Goal: Task Accomplishment & Management: Complete application form

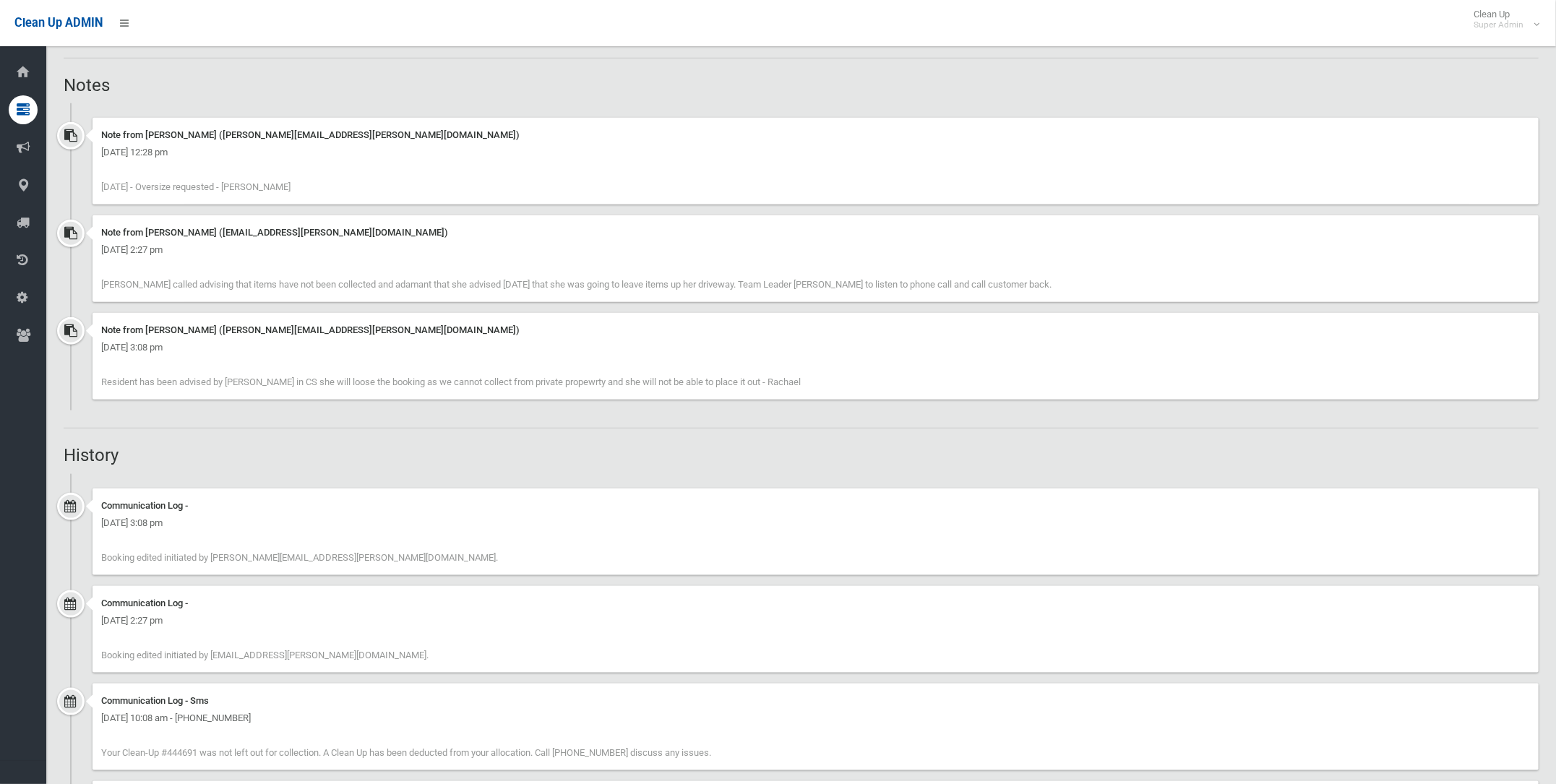
scroll to position [653, 0]
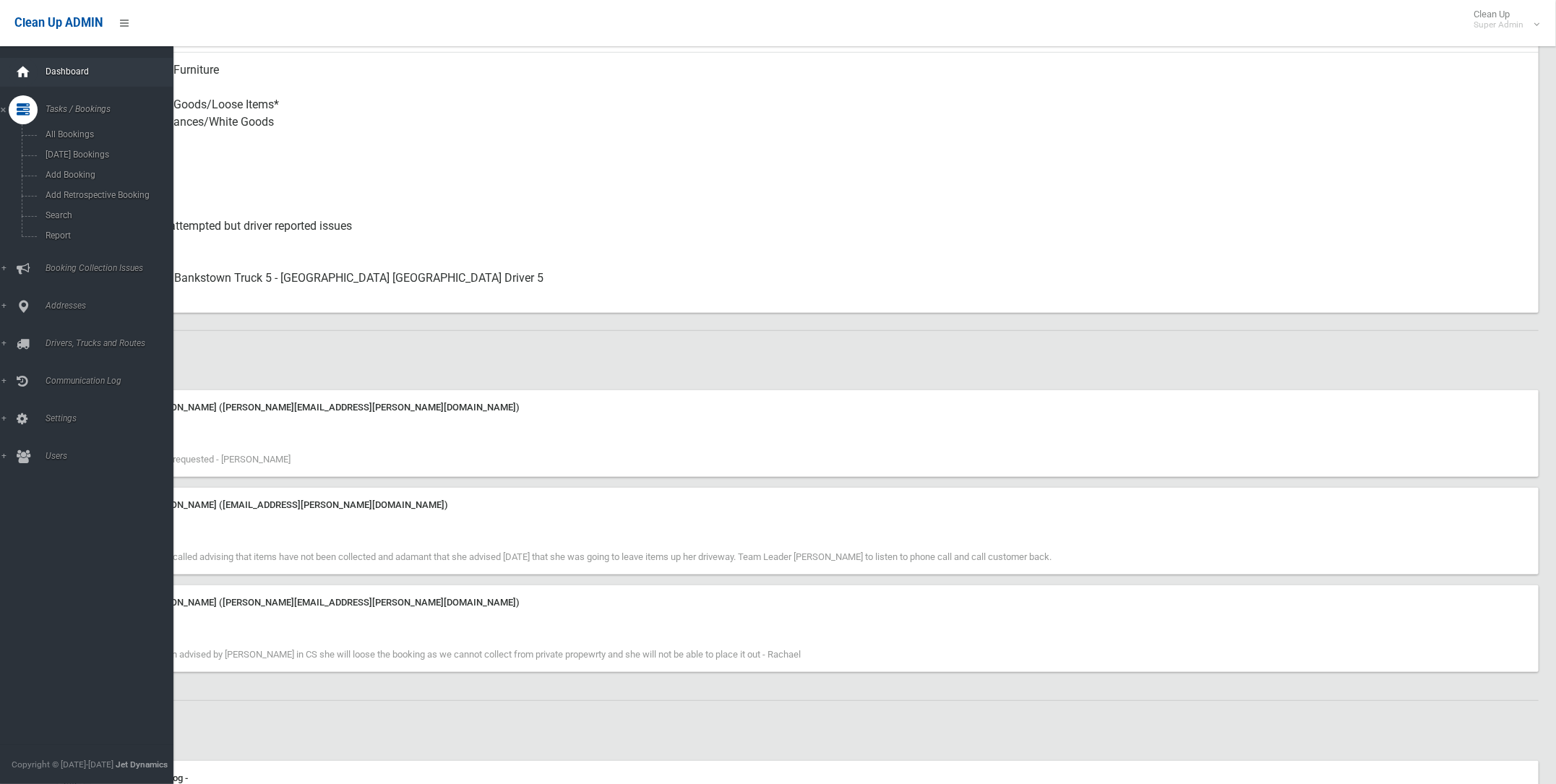
click at [19, 66] on icon at bounding box center [23, 73] width 16 height 29
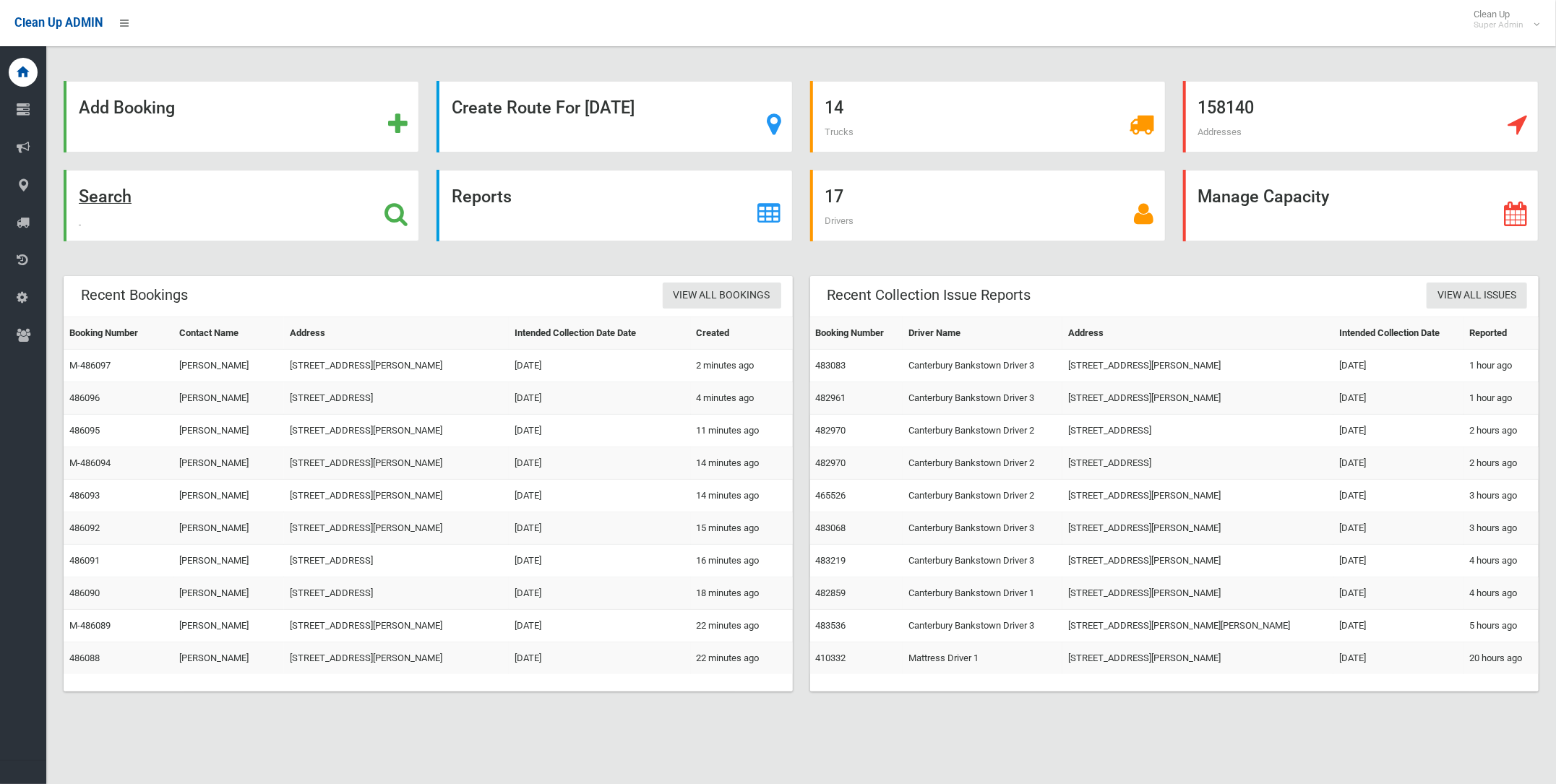
click at [105, 192] on strong "Search" at bounding box center [105, 197] width 53 height 20
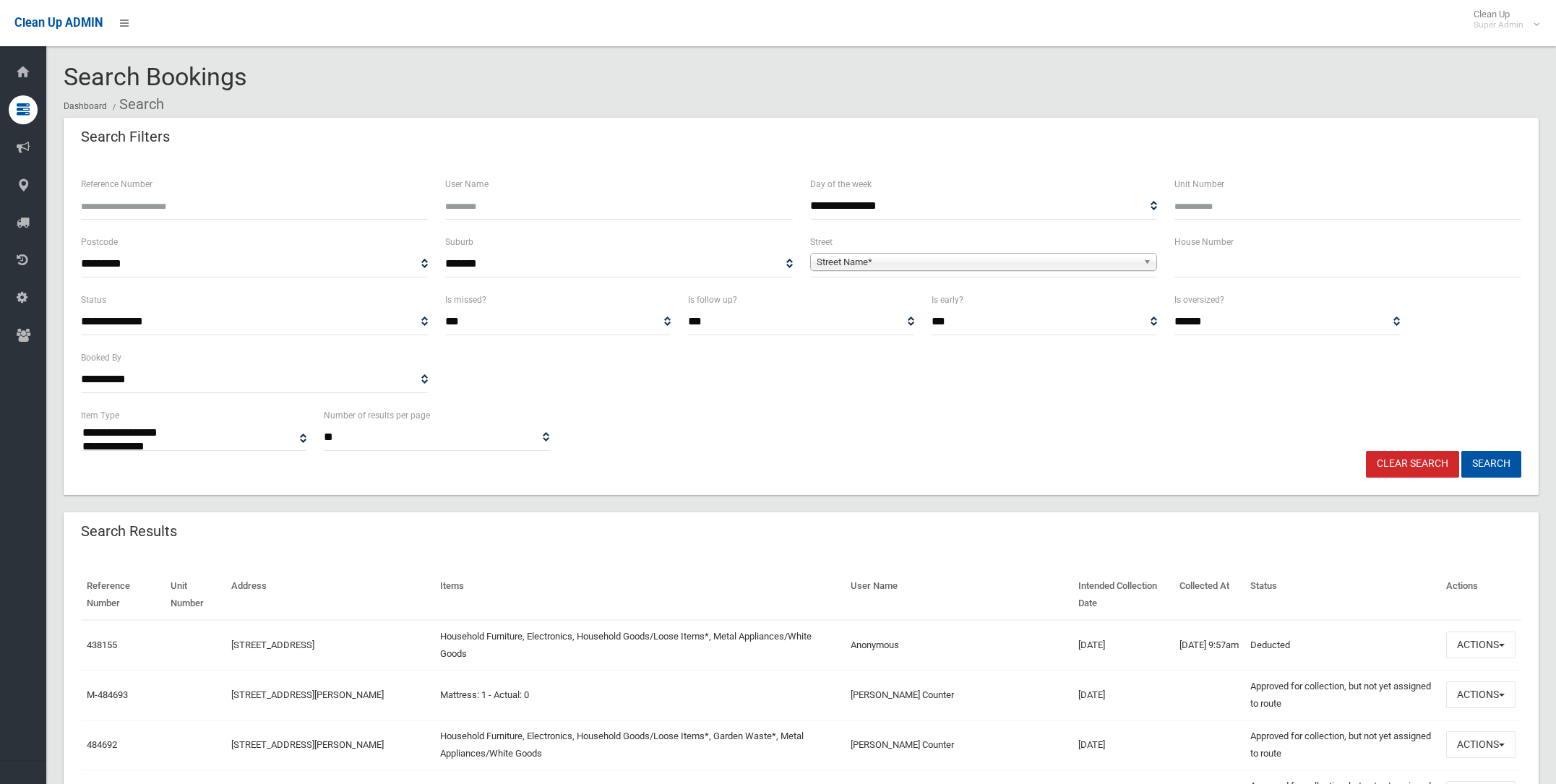
select select
click at [900, 256] on span "Street Name*" at bounding box center [977, 262] width 321 height 17
type input "*****"
click at [1193, 257] on input "text" at bounding box center [1348, 264] width 347 height 27
click at [831, 256] on span "Street Name*" at bounding box center [977, 262] width 321 height 17
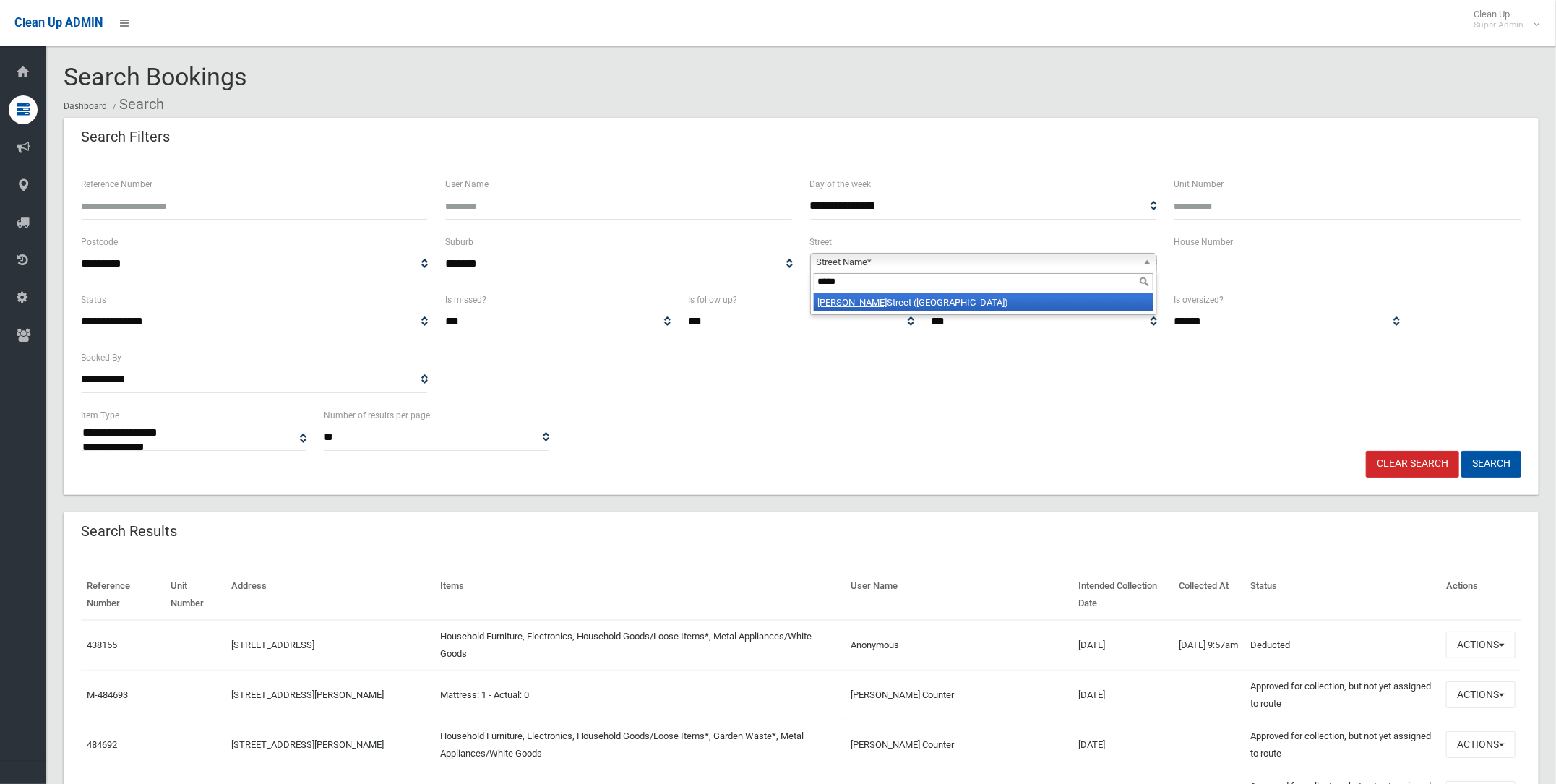
type input "*****"
click at [844, 299] on li "[GEOGRAPHIC_DATA] ([GEOGRAPHIC_DATA])" at bounding box center [984, 302] width 340 height 18
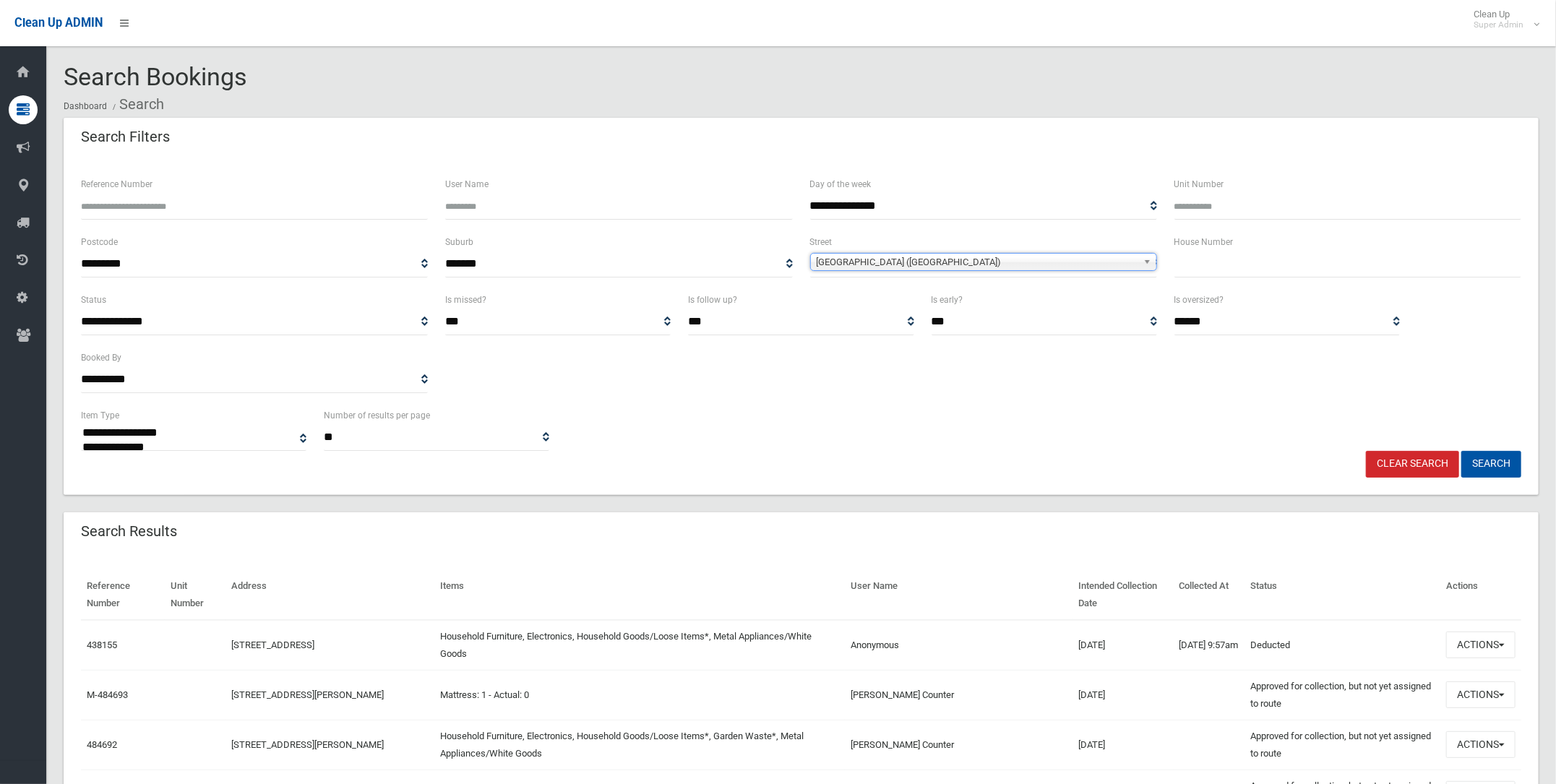
click at [1189, 253] on input "text" at bounding box center [1348, 264] width 347 height 27
type input "**"
drag, startPoint x: 1494, startPoint y: 464, endPoint x: 1480, endPoint y: 463, distance: 14.0
click at [1494, 463] on button "Search" at bounding box center [1491, 464] width 60 height 27
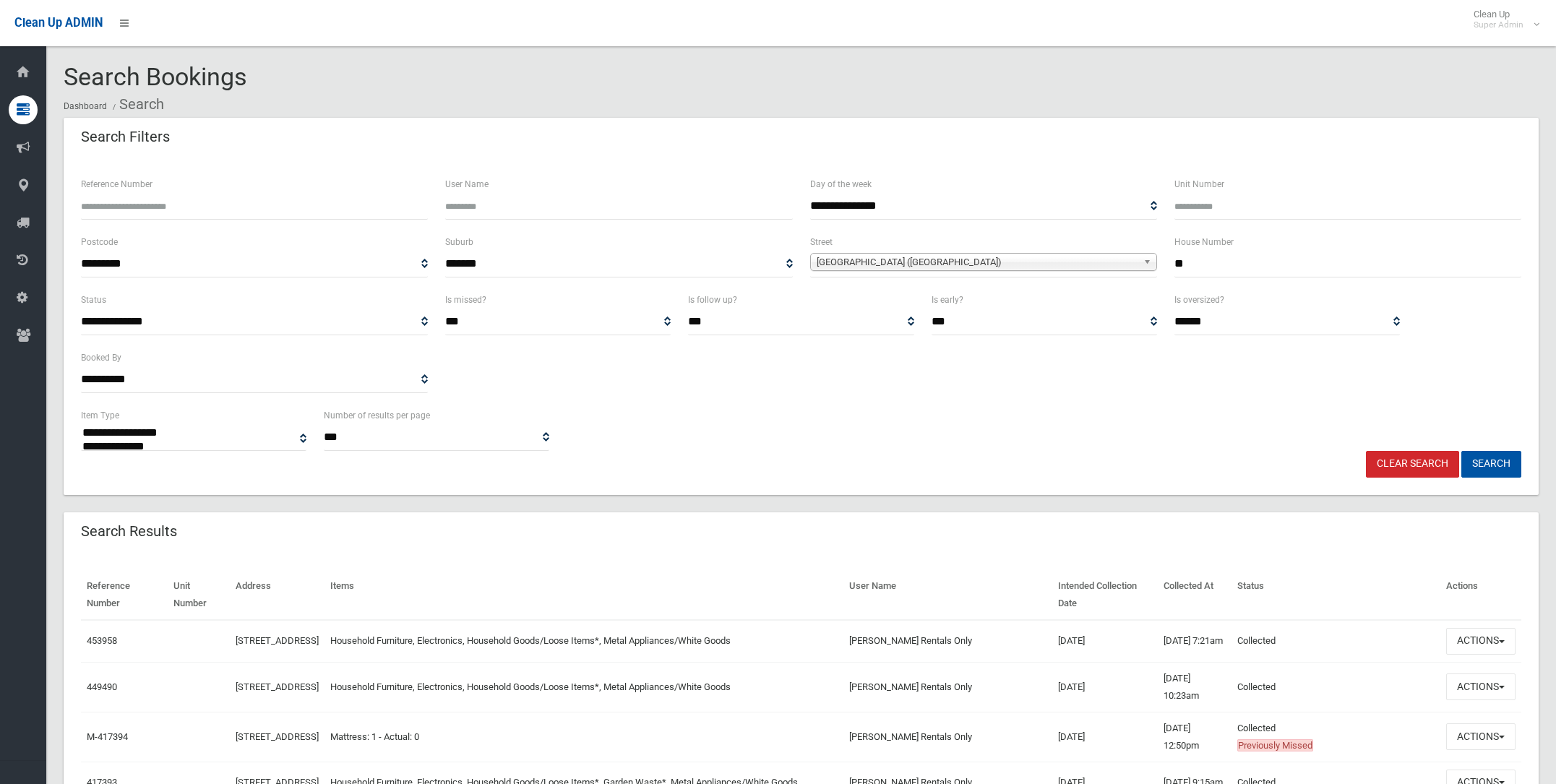
select select
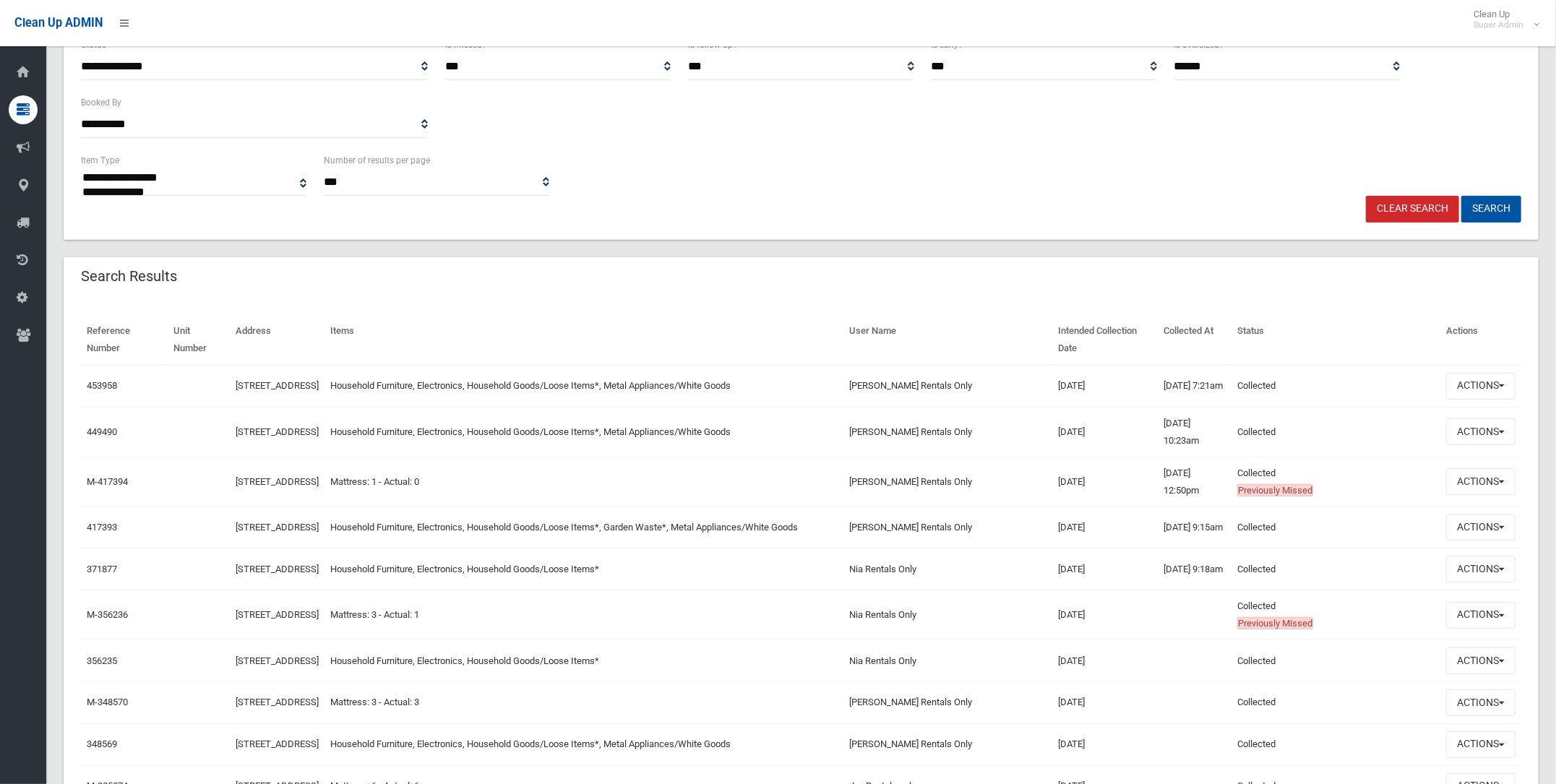
scroll to position [270, 0]
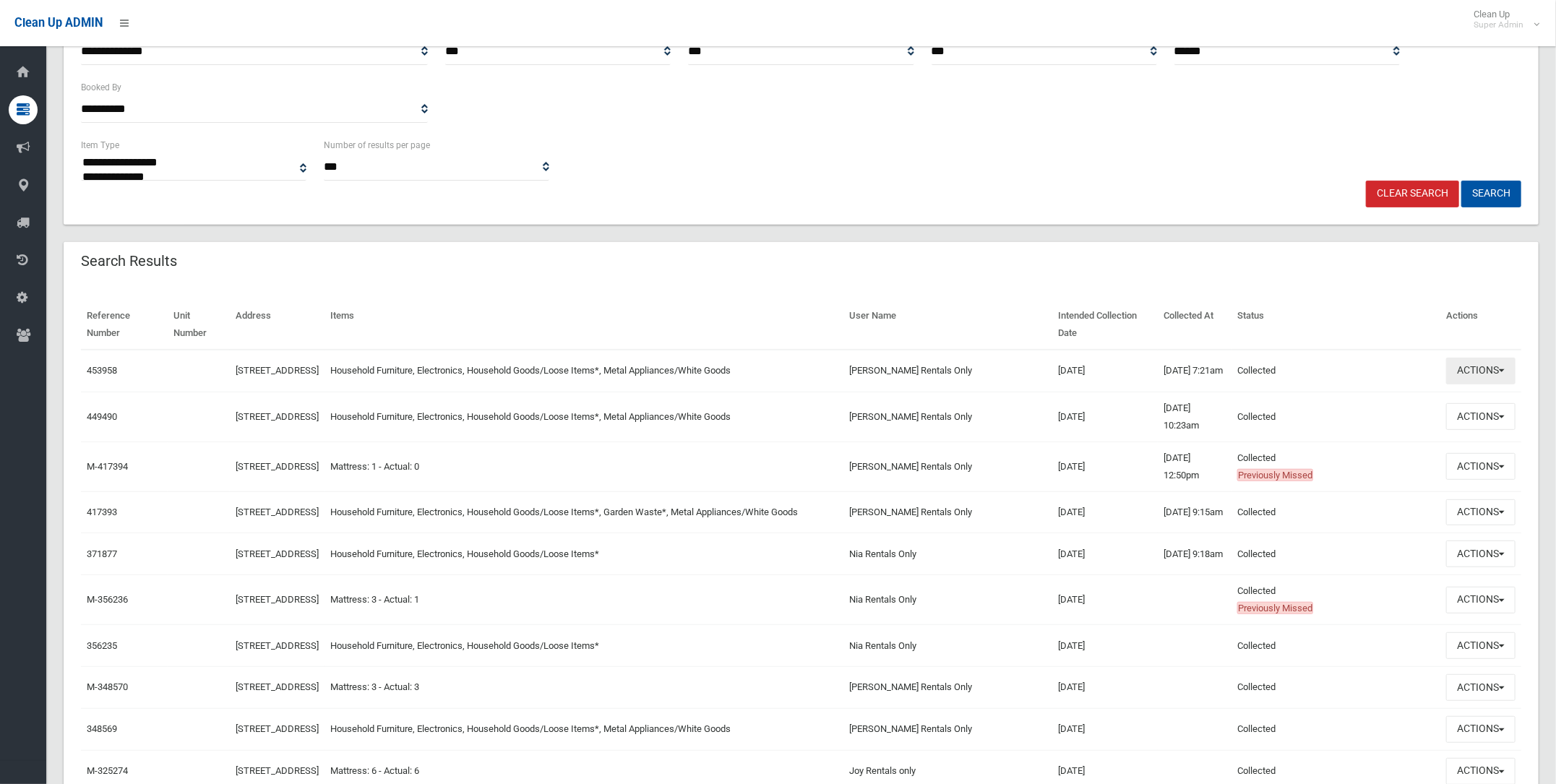
click at [1469, 365] on button "Actions" at bounding box center [1481, 371] width 70 height 27
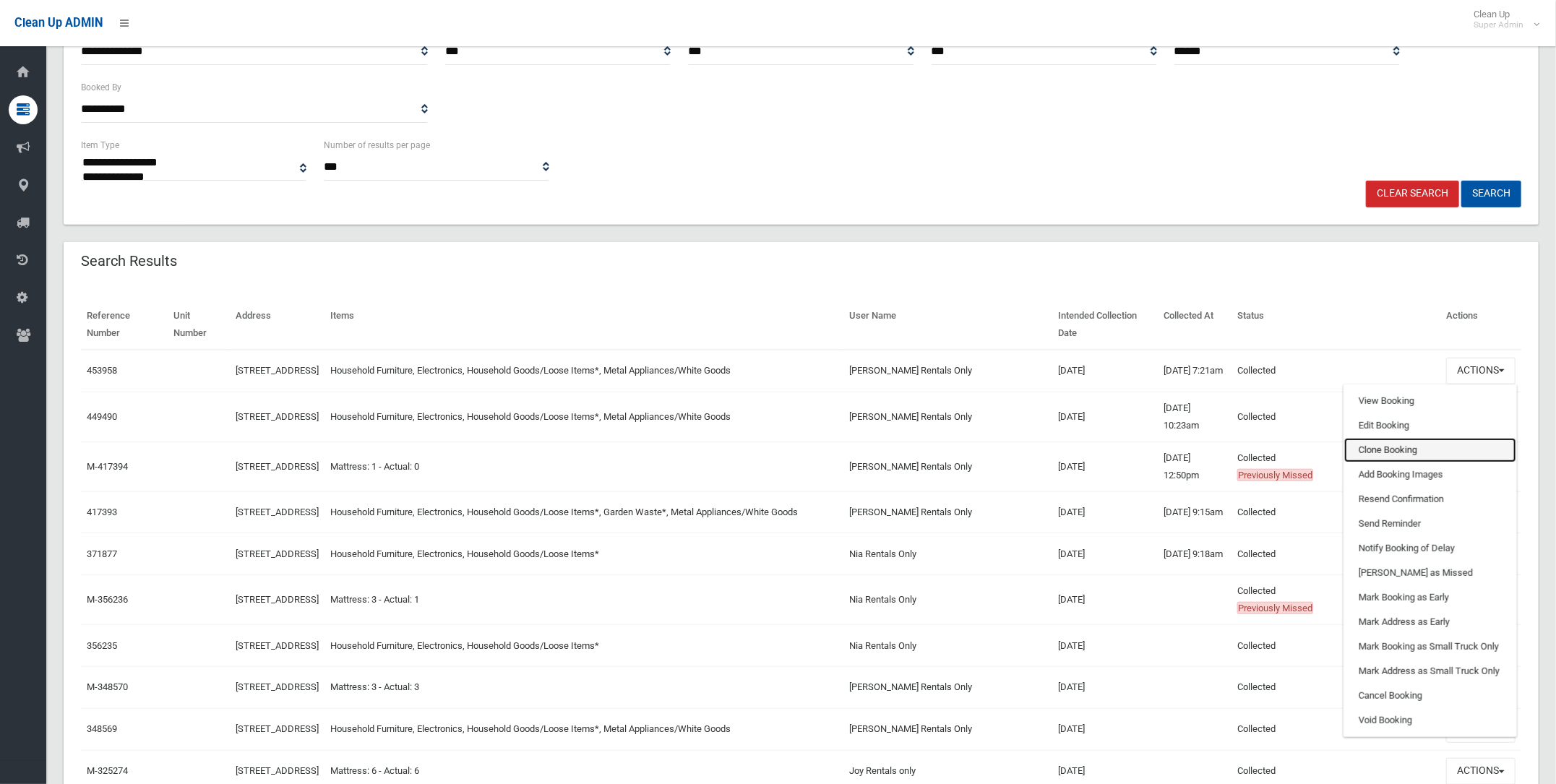
click at [1388, 446] on link "Clone Booking" at bounding box center [1430, 450] width 172 height 25
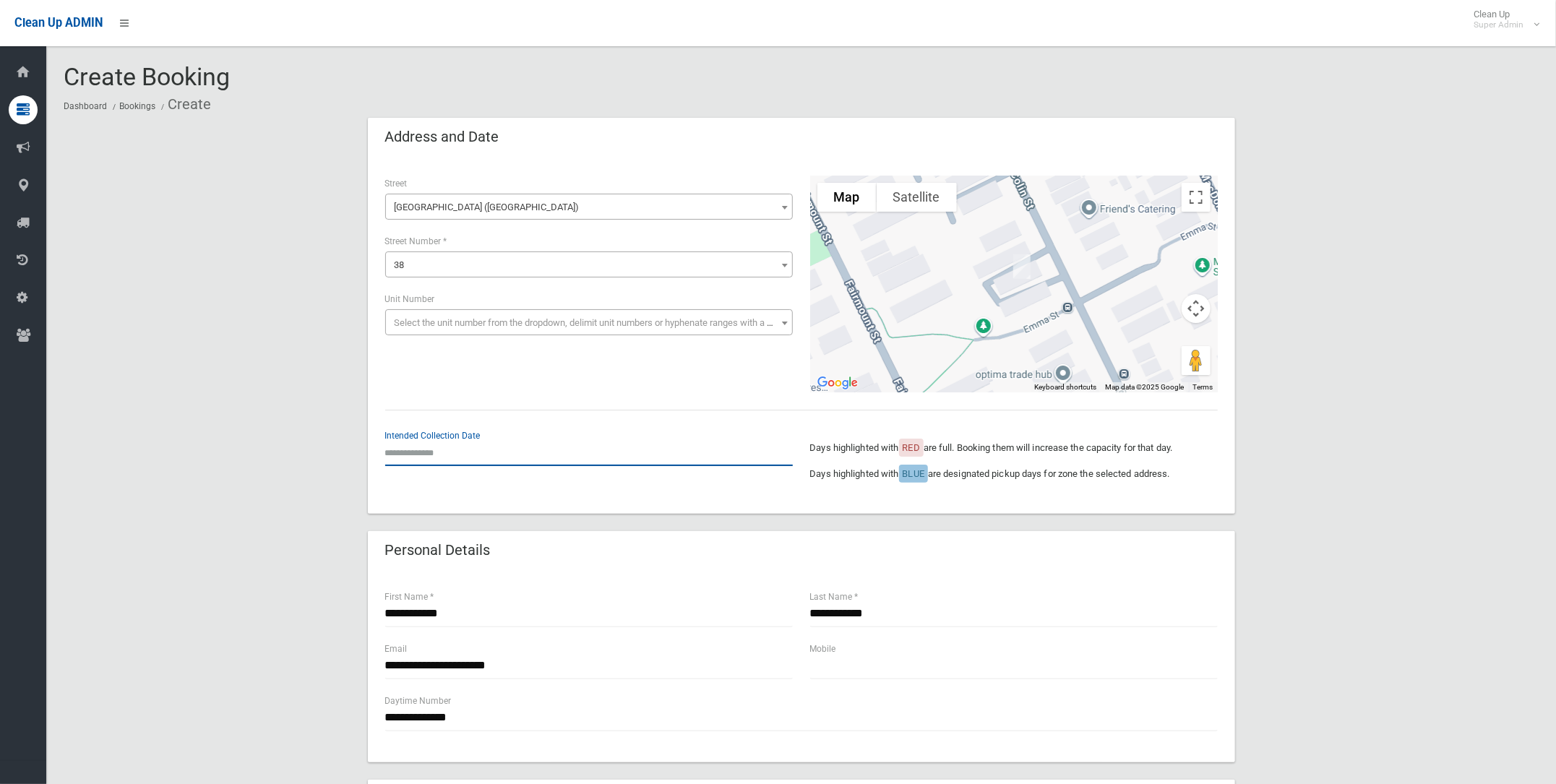
click at [416, 449] on input "text" at bounding box center [589, 452] width 407 height 27
click at [450, 396] on td "1" at bounding box center [452, 395] width 20 height 25
type input "**********"
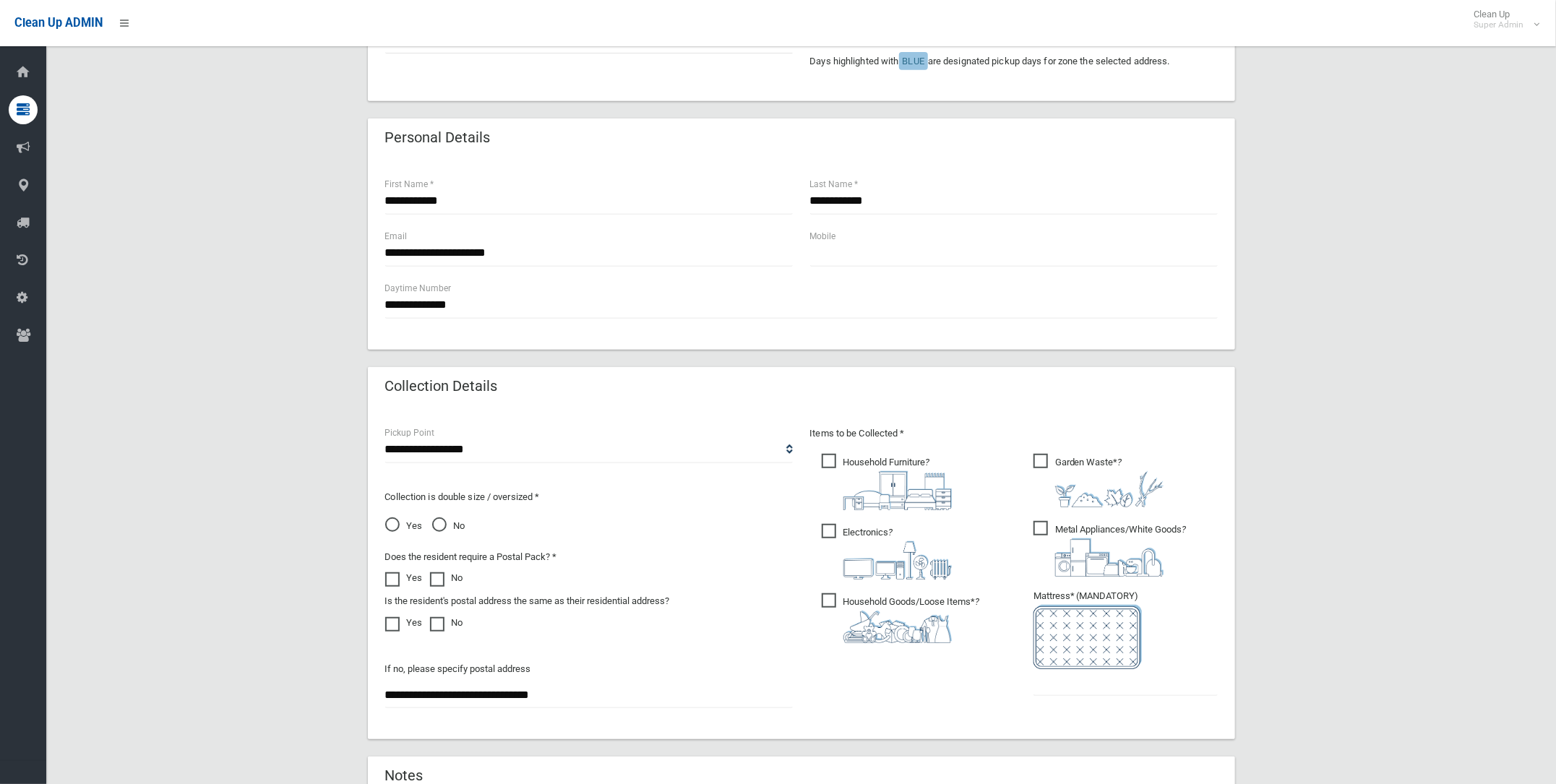
scroll to position [451, 0]
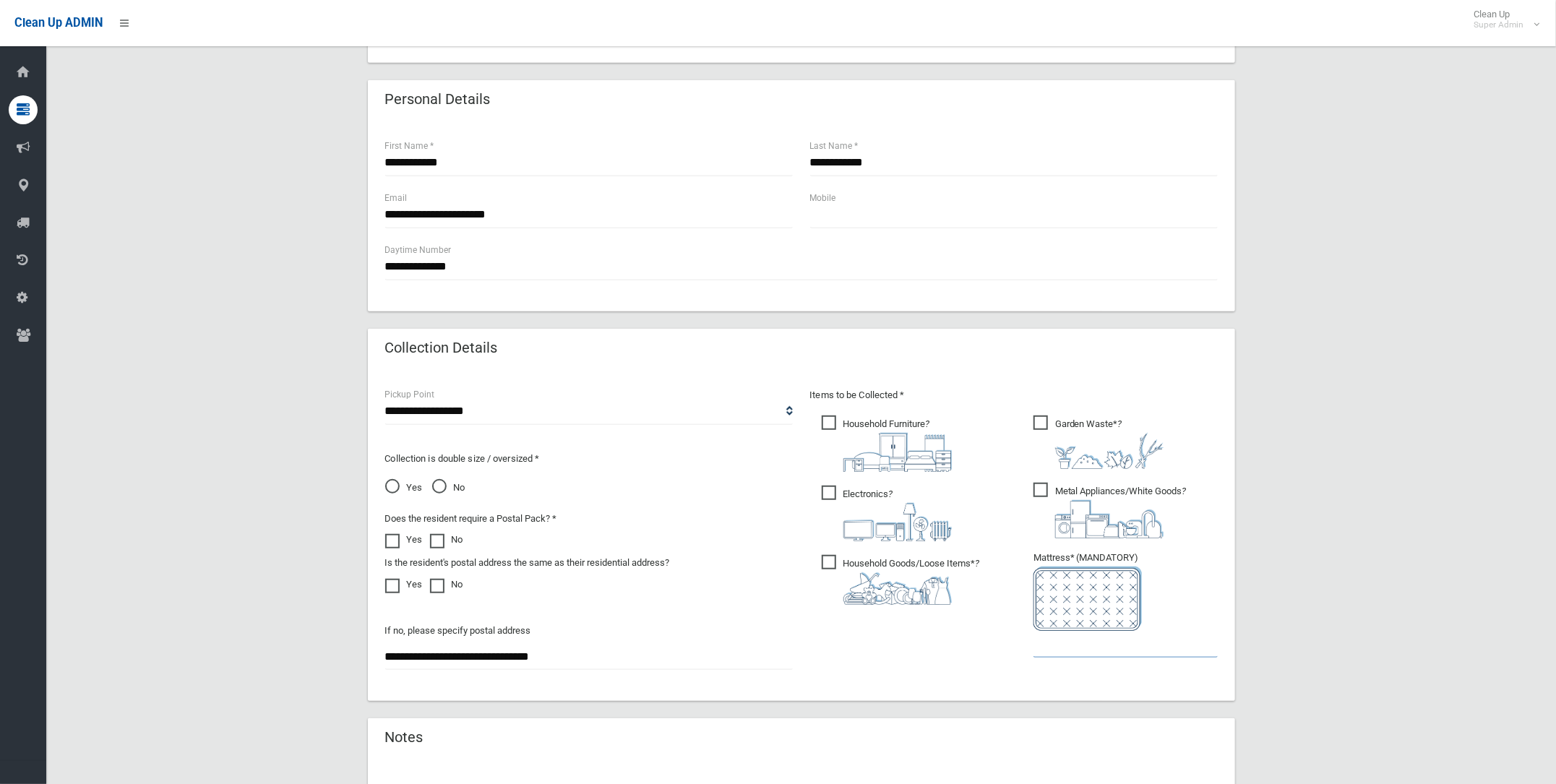
click at [1049, 641] on input "text" at bounding box center [1125, 644] width 184 height 27
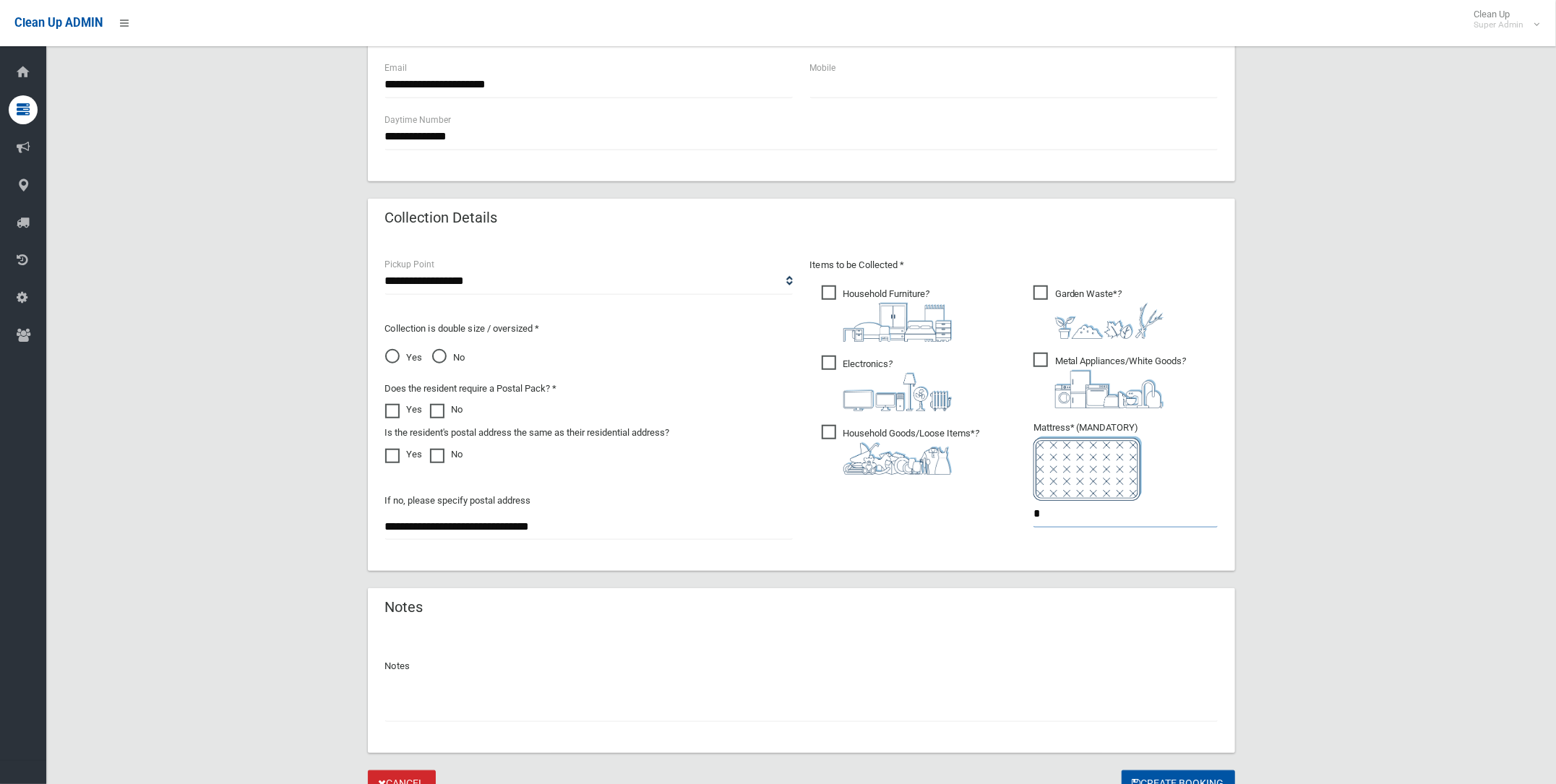
scroll to position [632, 0]
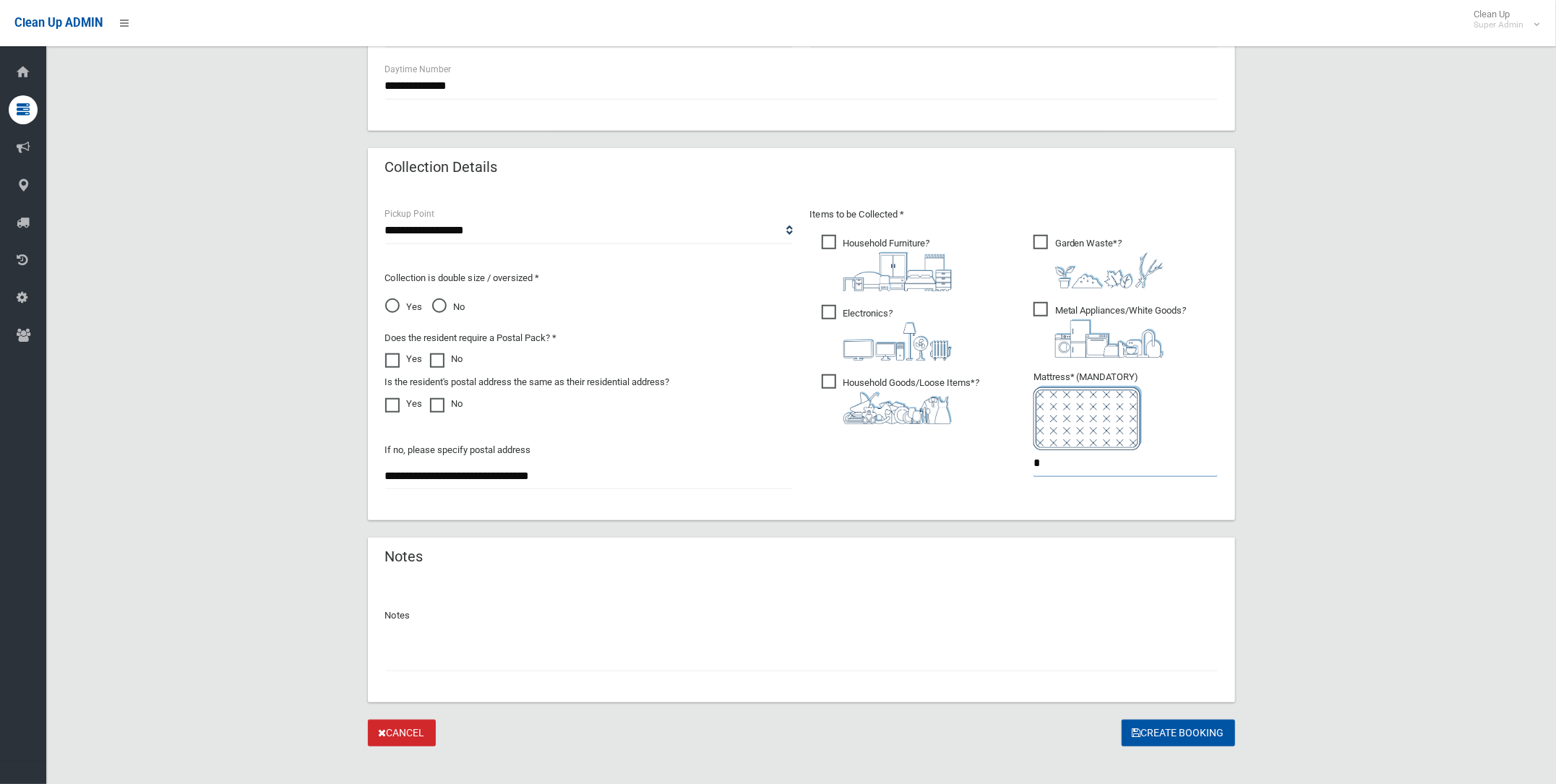
type input "*"
click at [408, 648] on input "text" at bounding box center [802, 658] width 833 height 27
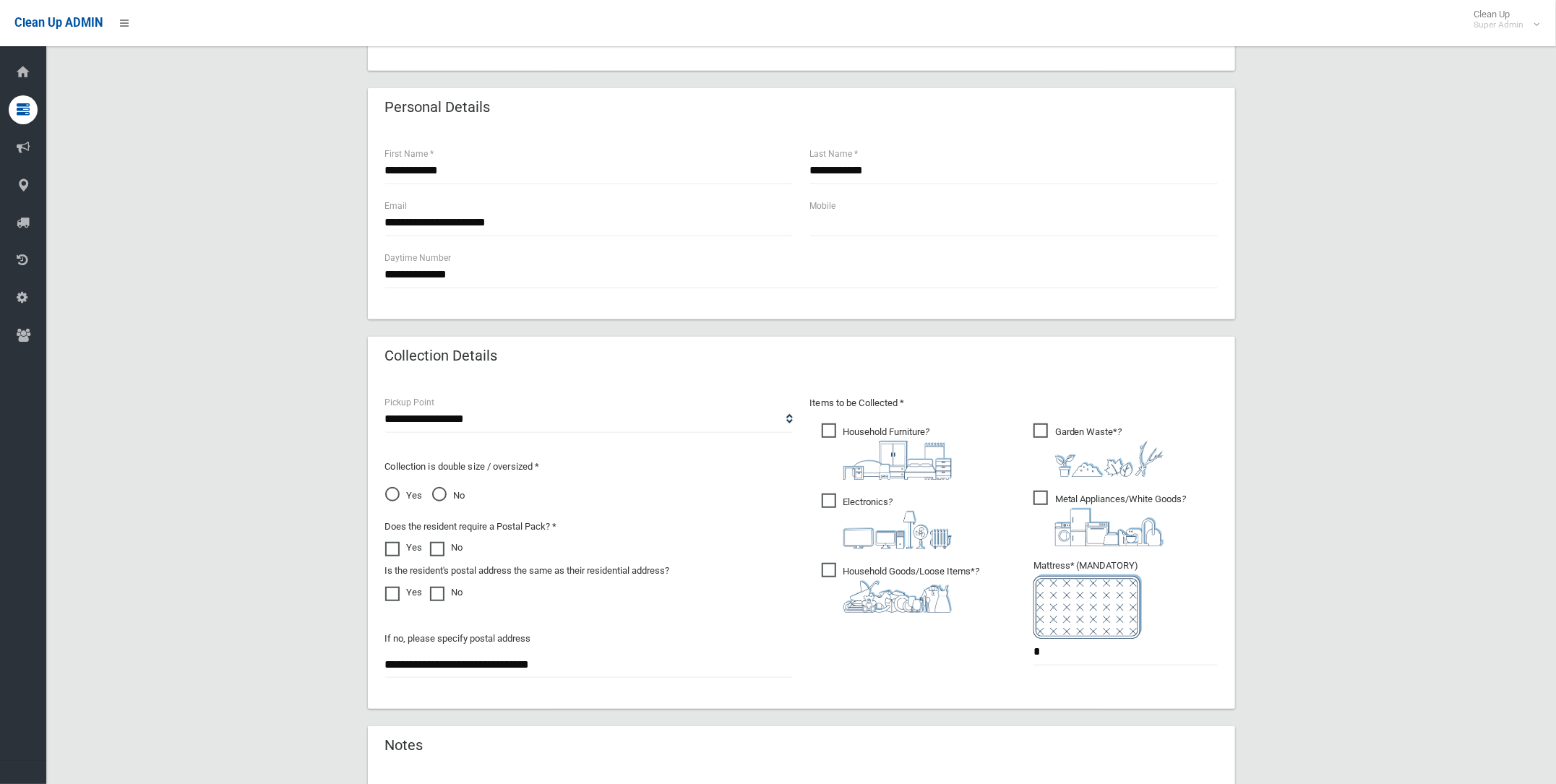
scroll to position [645, 0]
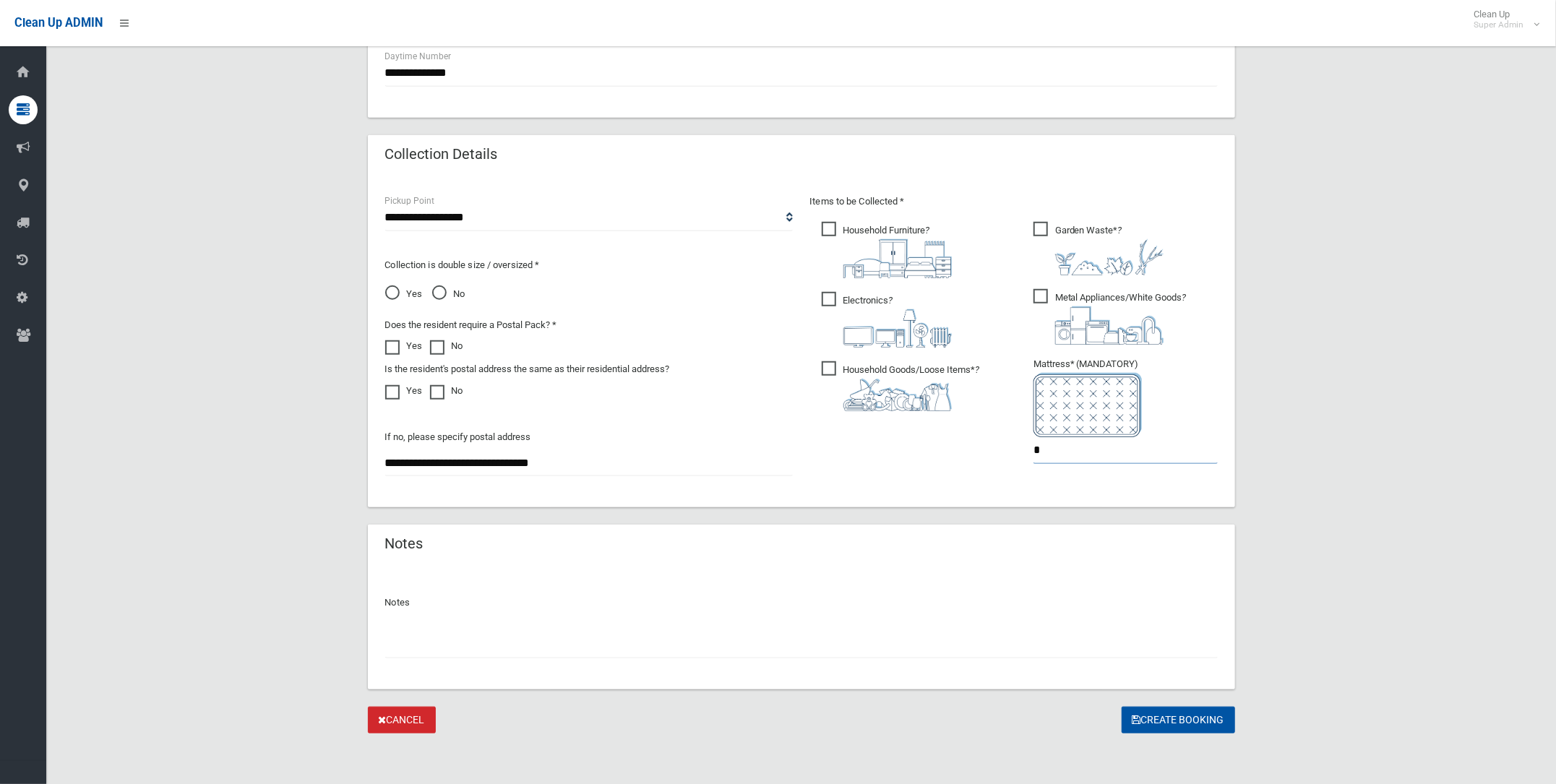
click at [1046, 449] on input "*" at bounding box center [1125, 450] width 184 height 27
type input "*"
click at [1179, 715] on button "Create Booking" at bounding box center [1178, 720] width 113 height 27
